Goal: Answer question/provide support

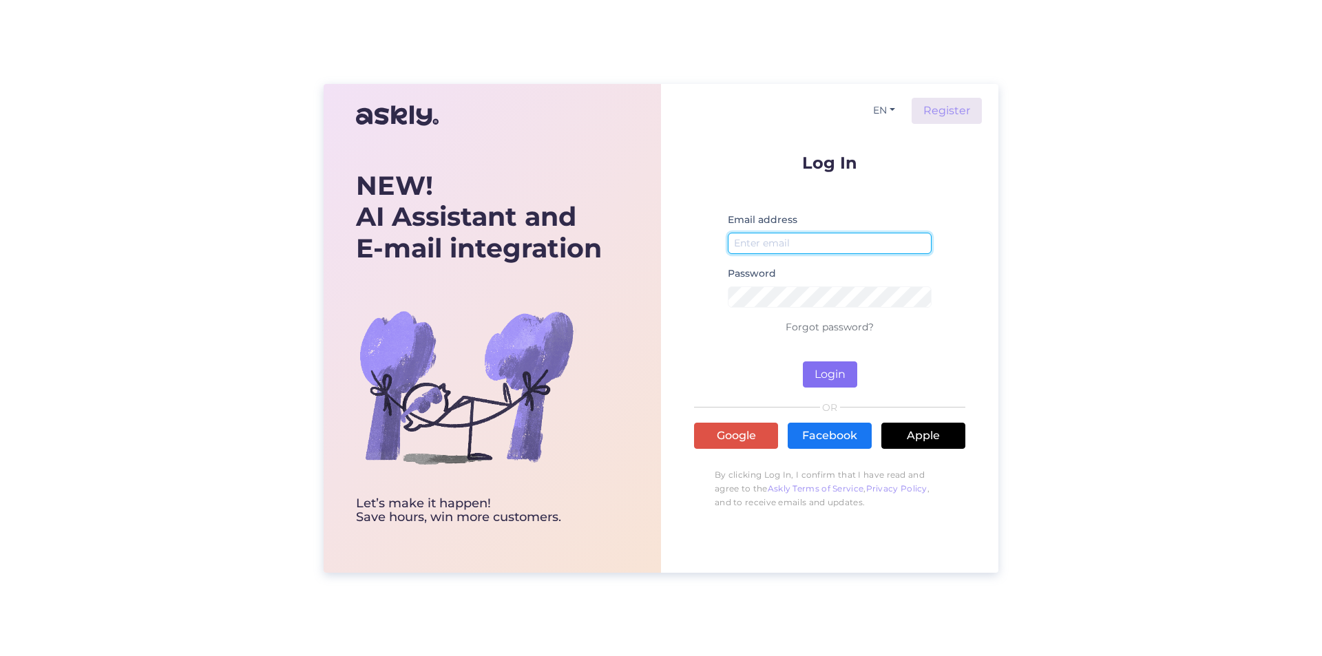
type input "[EMAIL_ADDRESS][DOMAIN_NAME]"
click at [817, 373] on button "Login" at bounding box center [830, 375] width 54 height 26
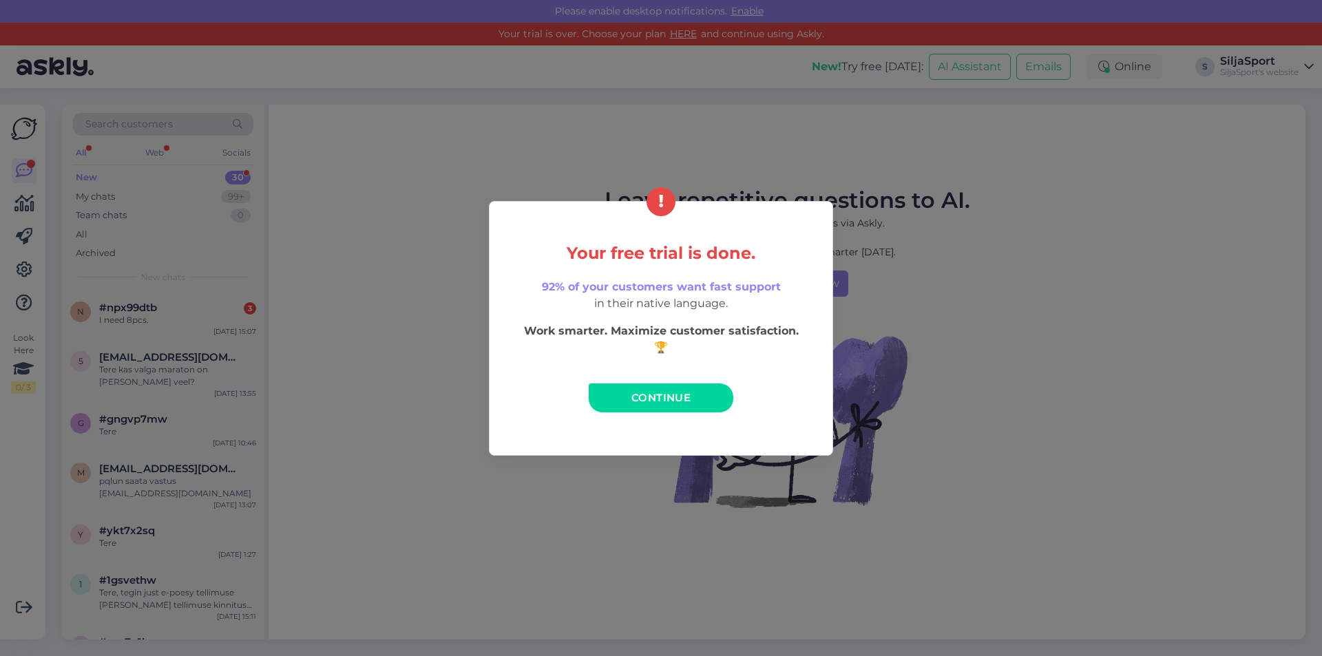
click at [683, 397] on span "Continue" at bounding box center [660, 397] width 59 height 13
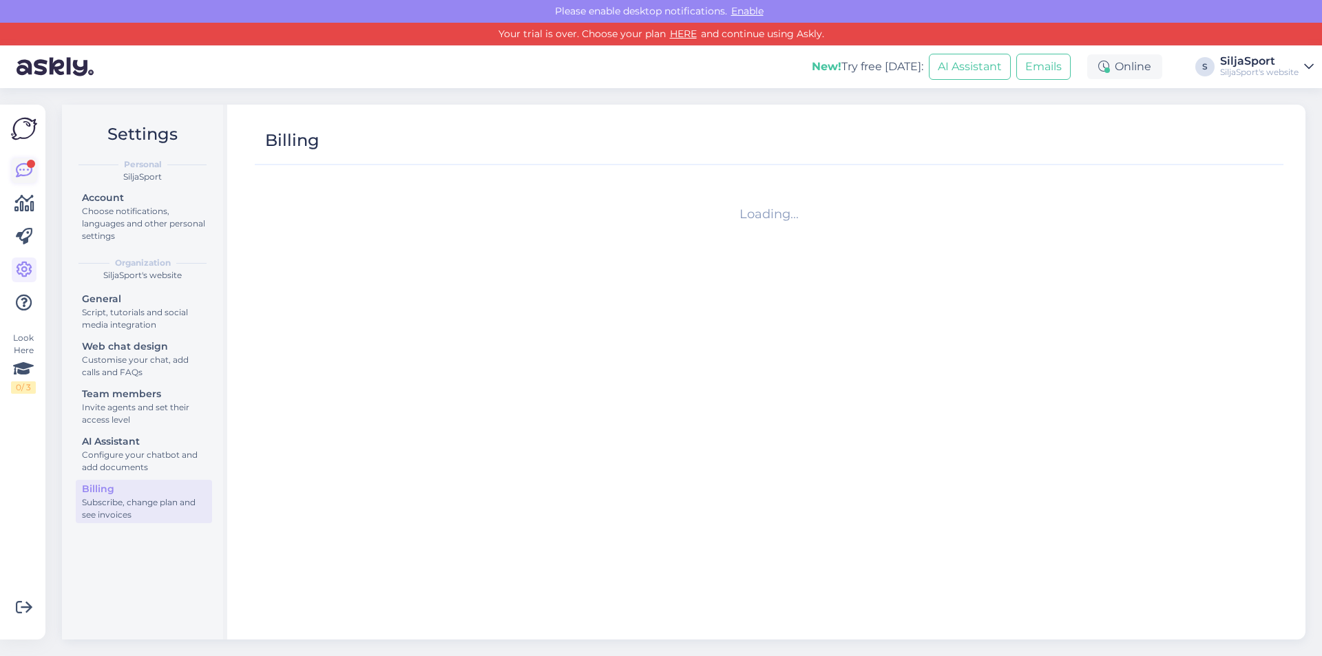
click at [16, 164] on icon at bounding box center [24, 171] width 17 height 17
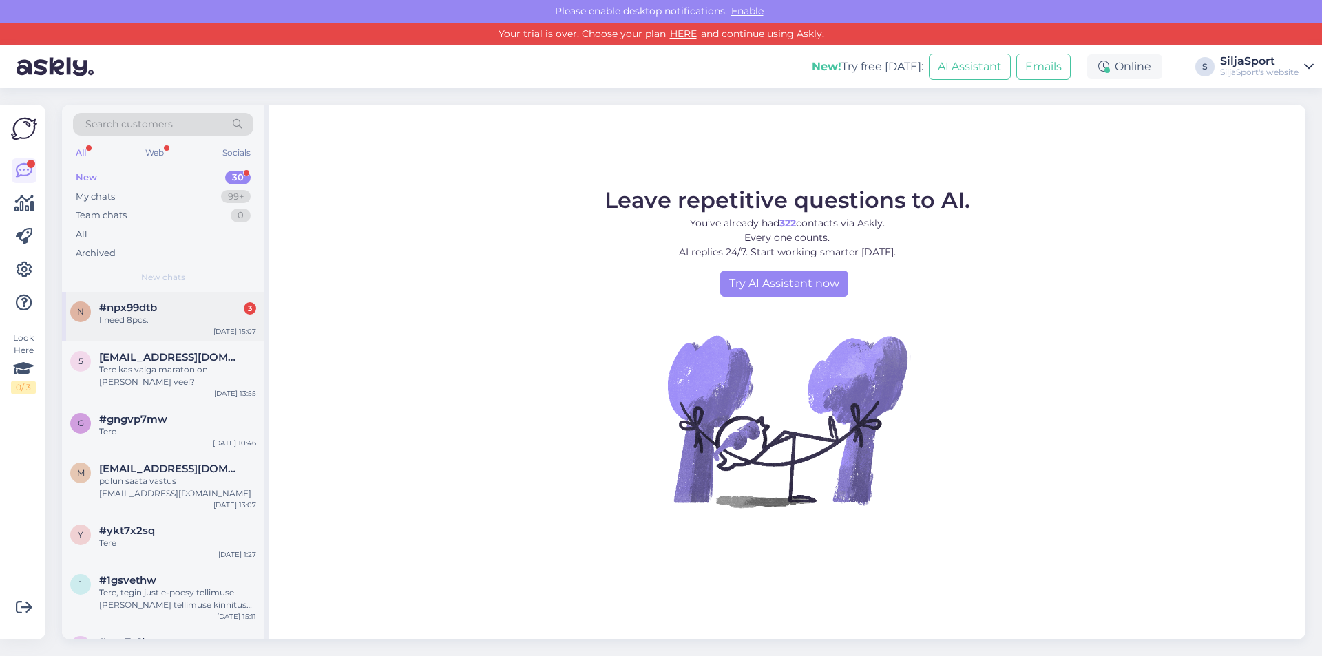
click at [146, 313] on span "#npx99dtb" at bounding box center [128, 308] width 58 height 12
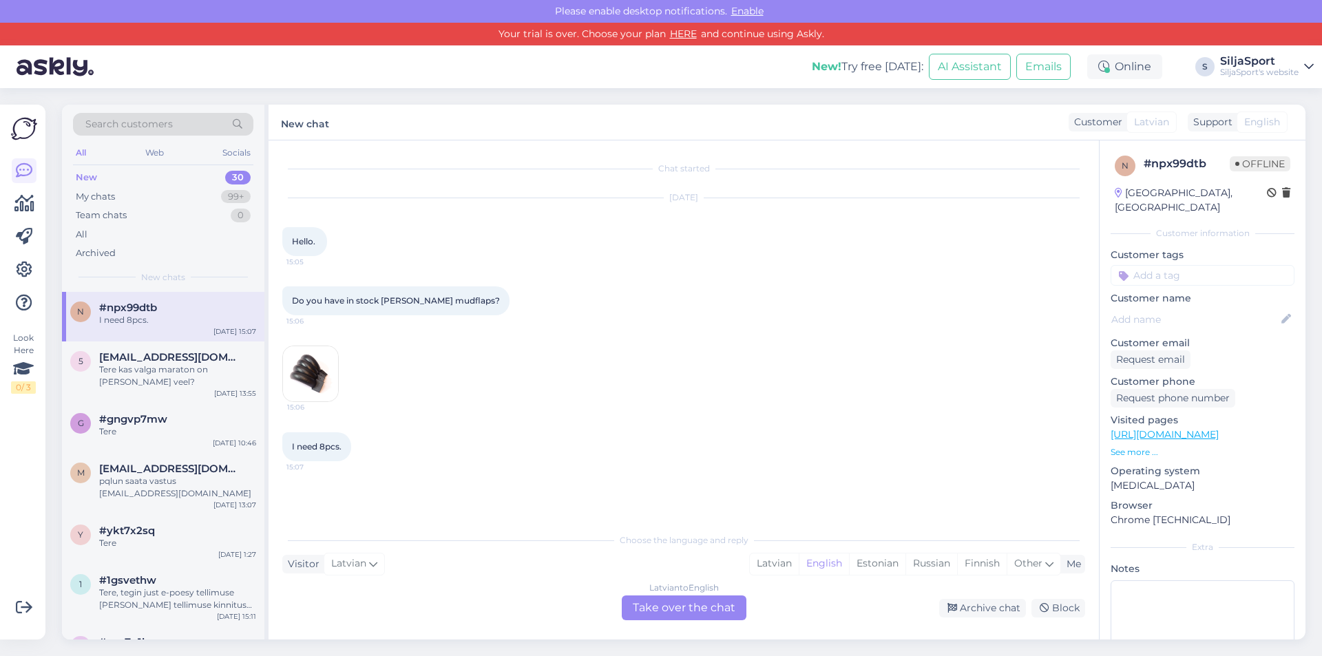
click at [314, 373] on img at bounding box center [310, 373] width 55 height 55
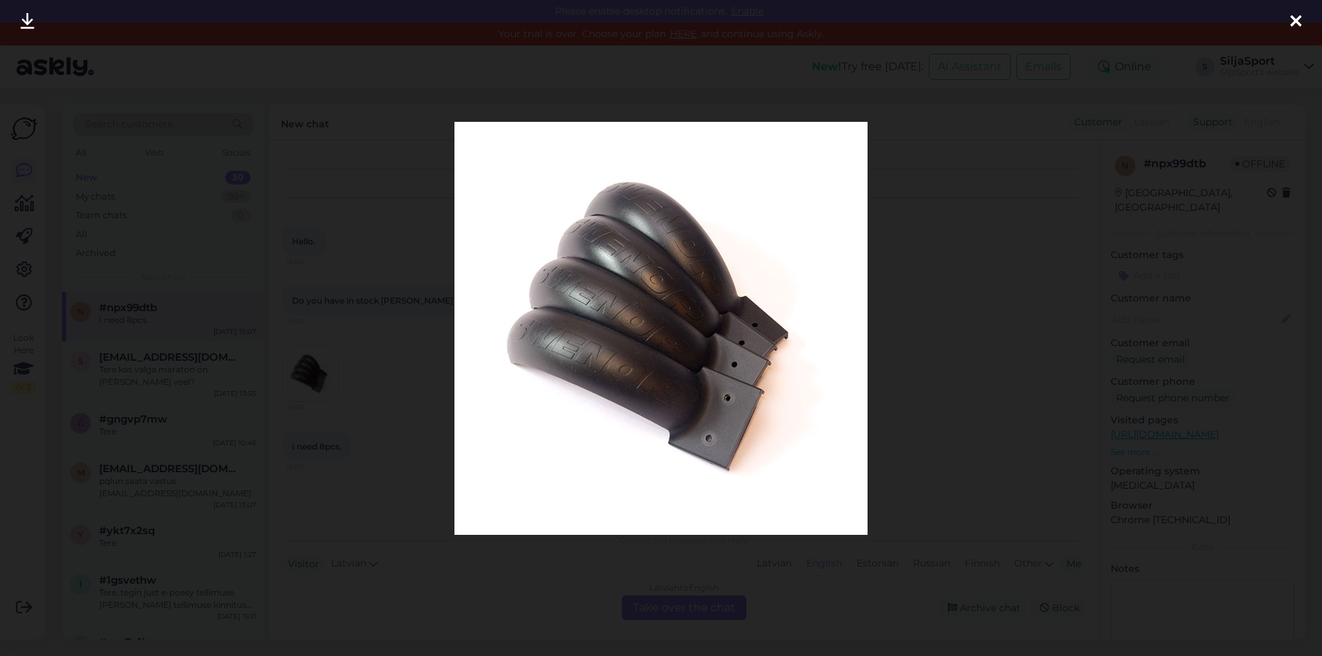
click at [1297, 22] on icon at bounding box center [1295, 22] width 11 height 18
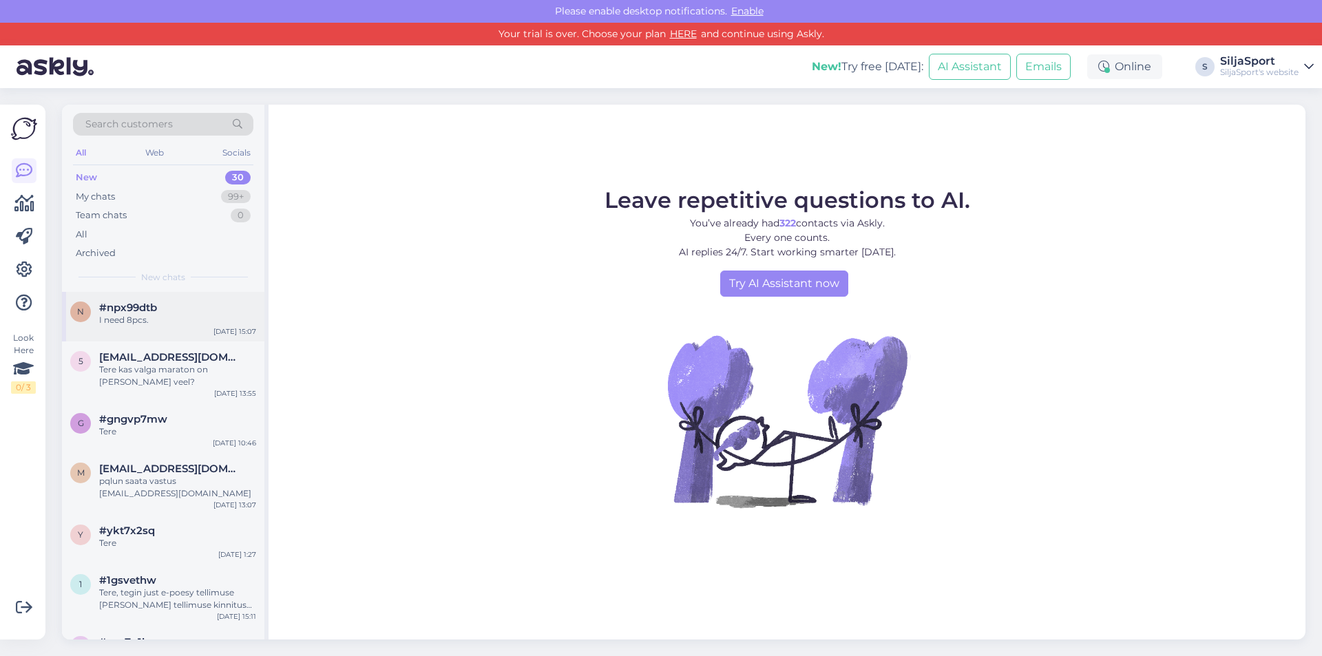
click at [138, 315] on div "I need 8pcs." at bounding box center [177, 320] width 157 height 12
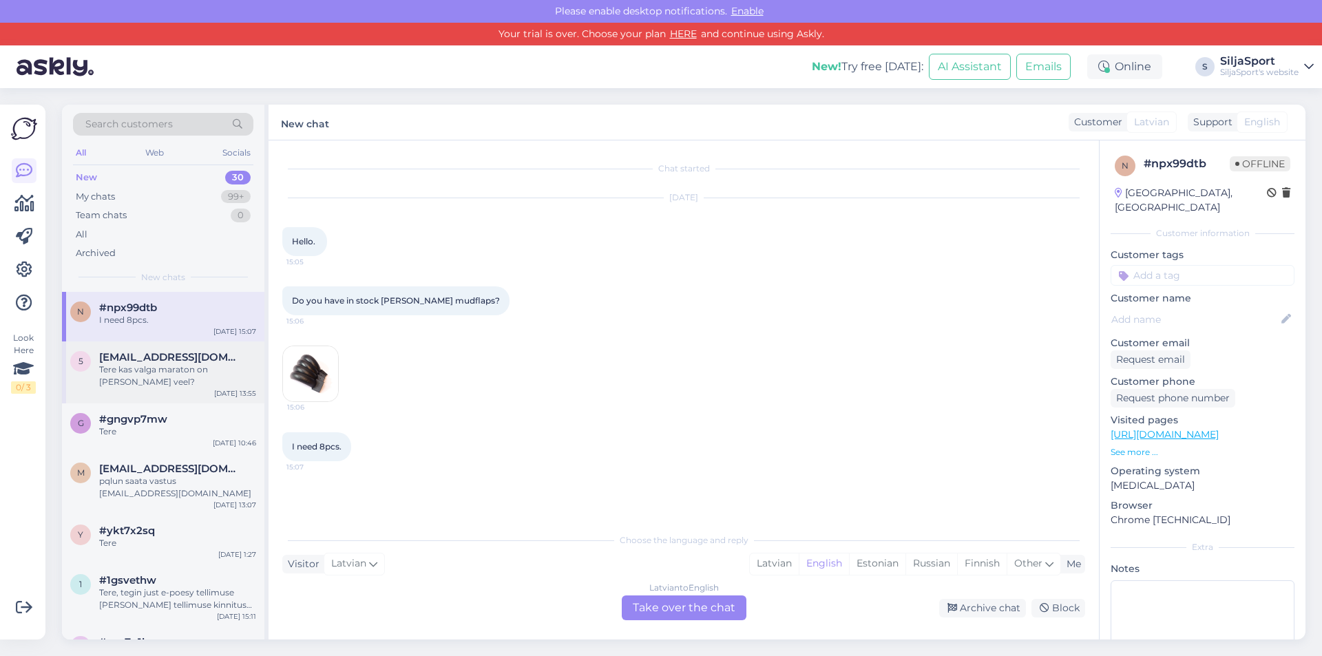
click at [131, 364] on div "Tere kas valga maraton on [PERSON_NAME] veel?" at bounding box center [177, 376] width 157 height 25
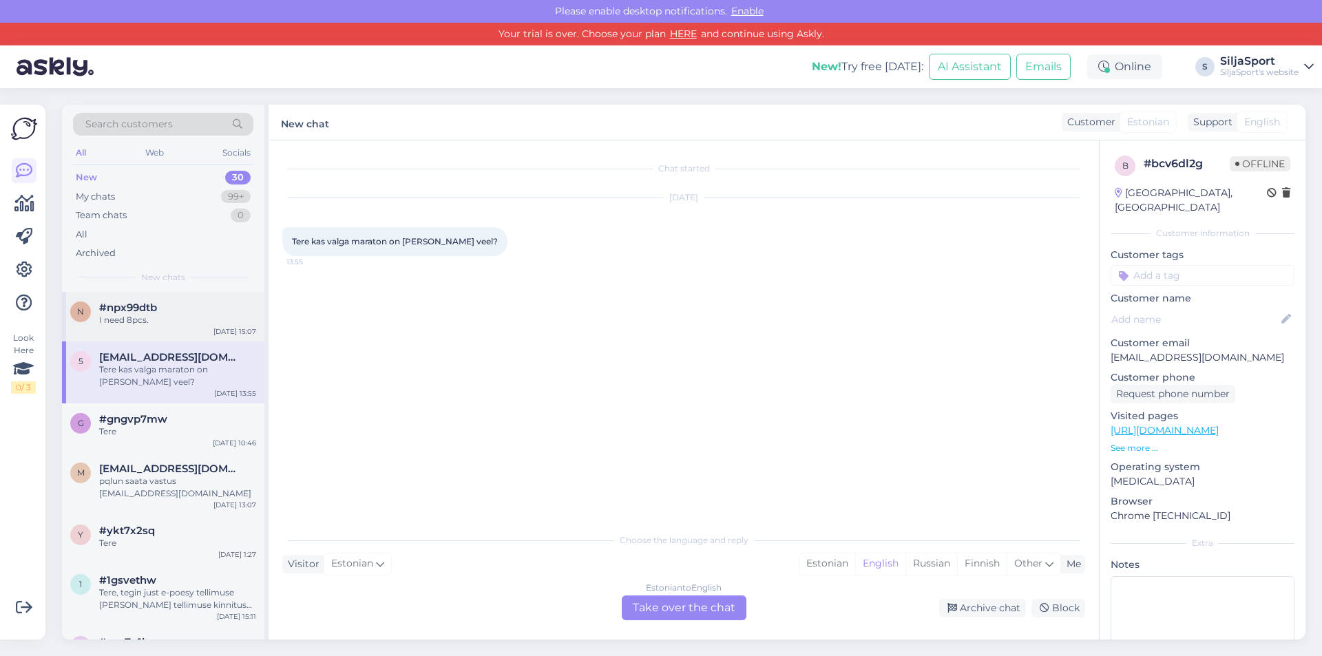
click at [150, 316] on div "I need 8pcs." at bounding box center [177, 320] width 157 height 12
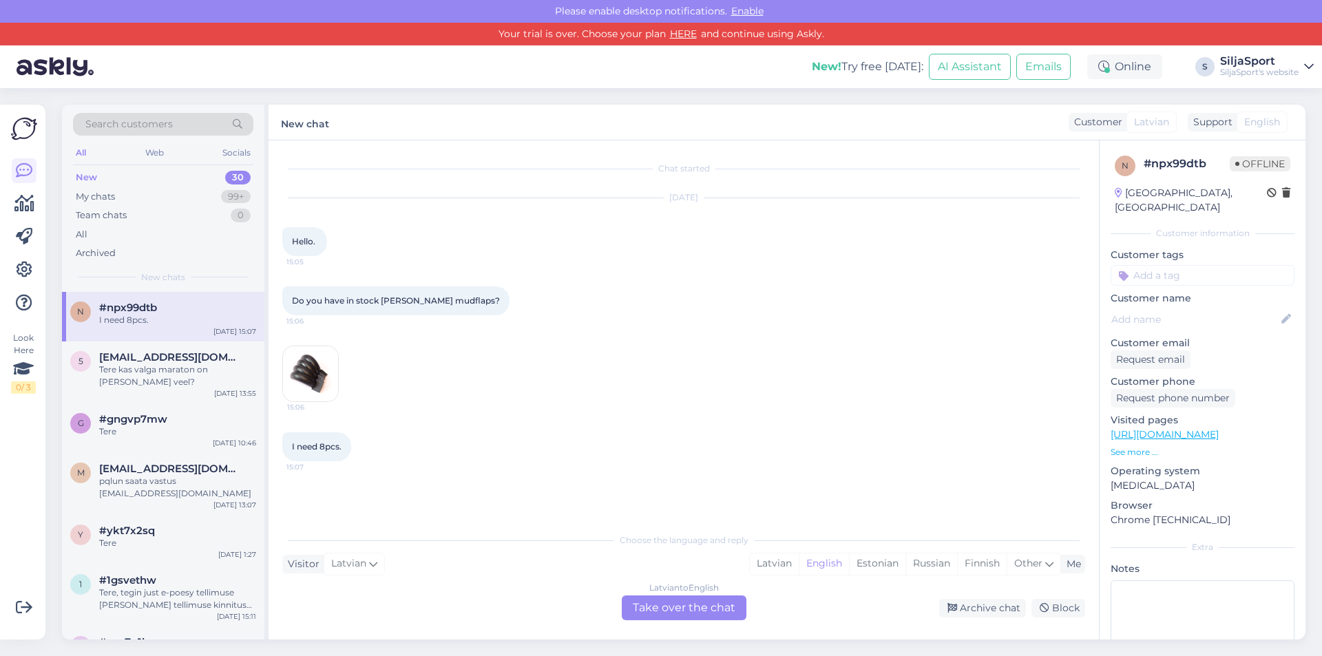
click at [312, 378] on img at bounding box center [310, 373] width 55 height 55
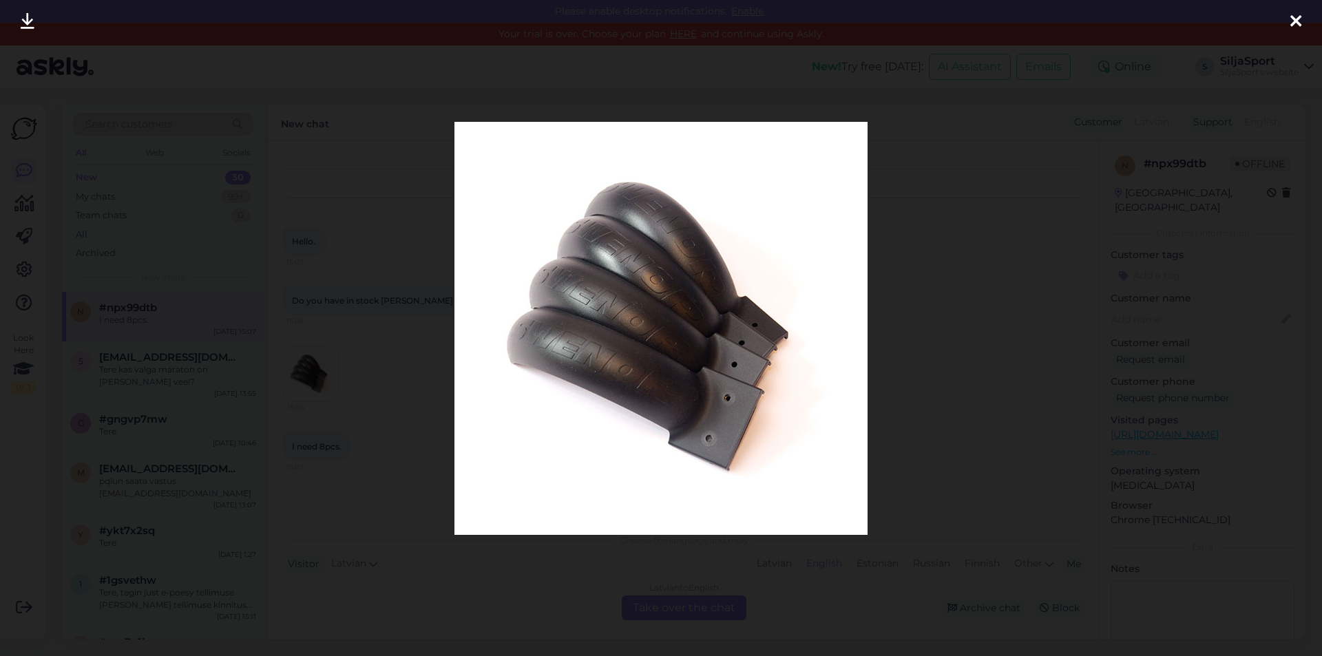
click at [1302, 24] on div at bounding box center [1296, 21] width 28 height 43
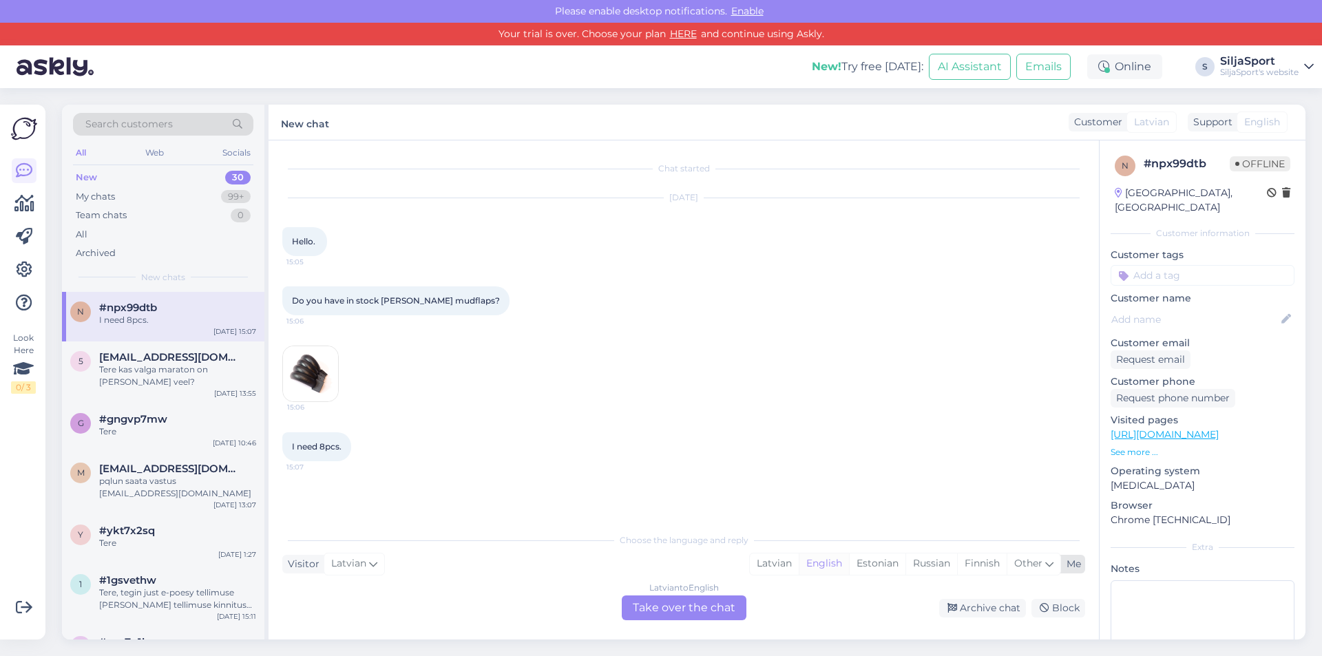
click at [823, 566] on div "English" at bounding box center [824, 564] width 50 height 21
click at [688, 609] on div "Latvian to English Take over the chat" at bounding box center [684, 608] width 125 height 25
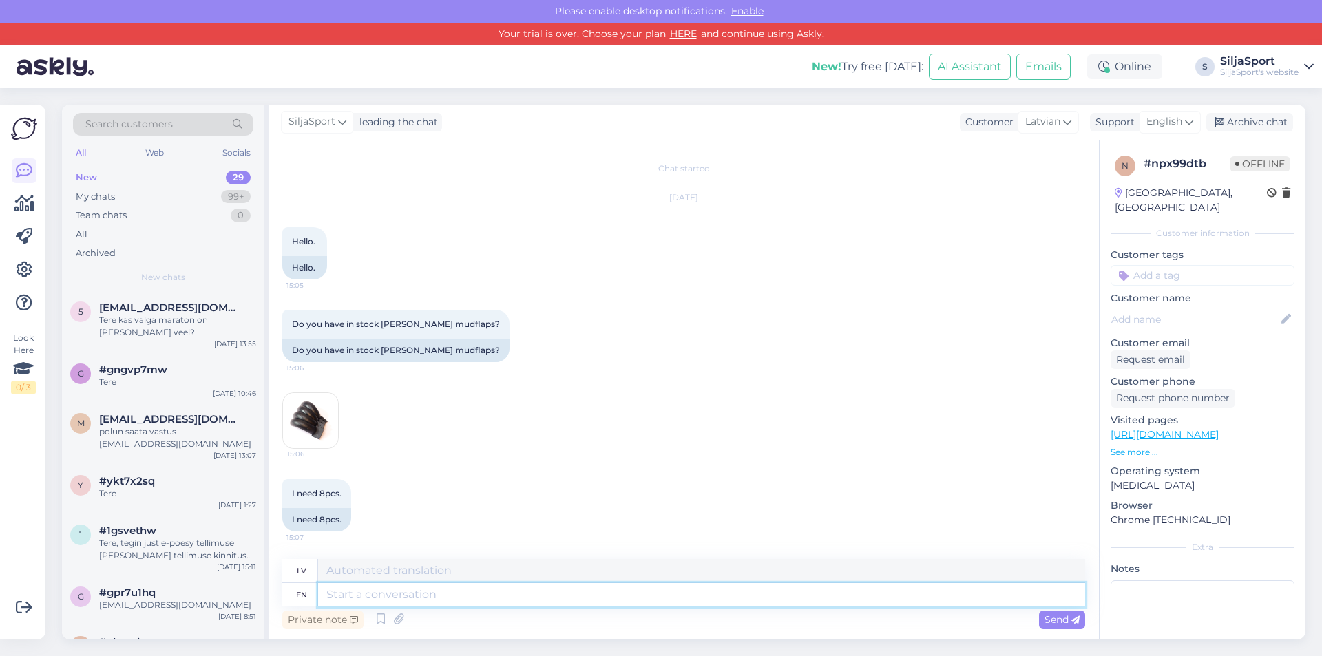
click at [383, 591] on textarea at bounding box center [701, 594] width 767 height 23
